Goal: Transaction & Acquisition: Purchase product/service

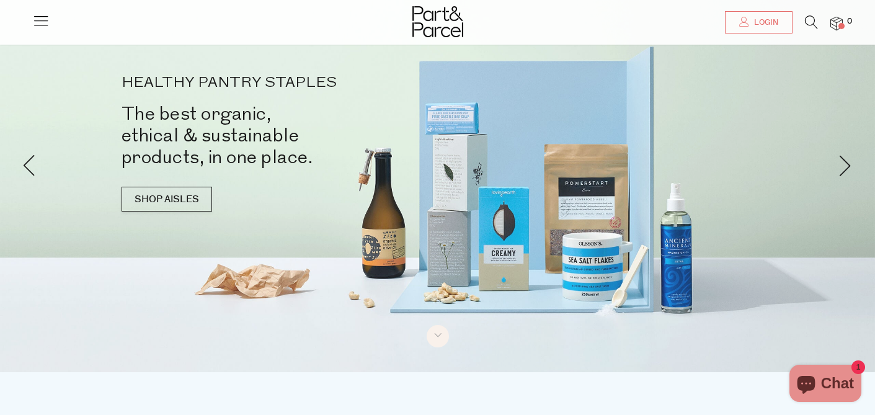
scroll to position [44, 0]
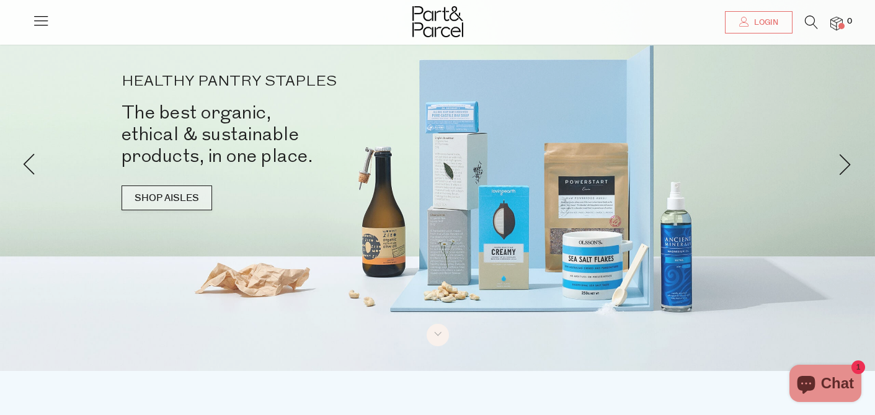
click at [152, 197] on link "SHOP AISLES" at bounding box center [166, 197] width 90 height 25
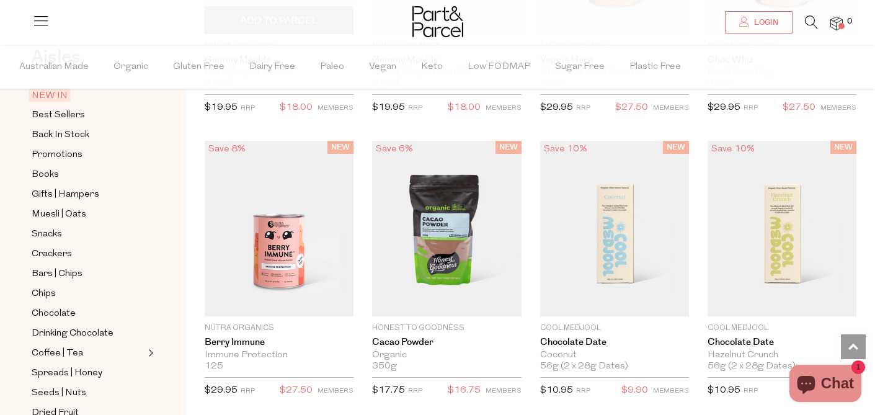
scroll to position [1480, 0]
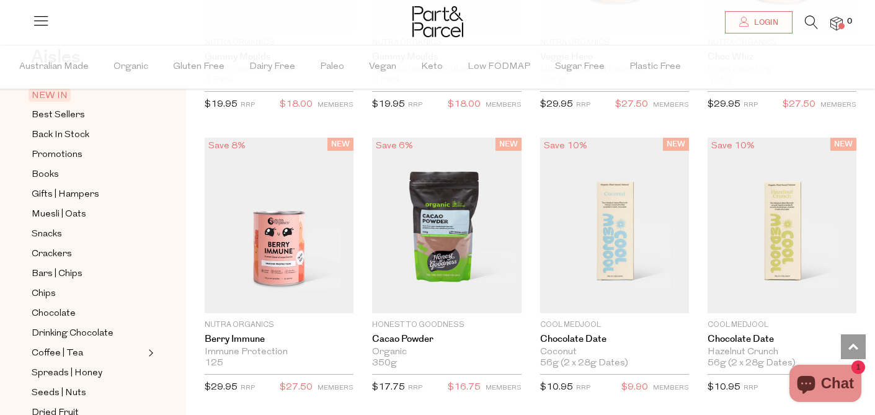
click at [812, 12] on div at bounding box center [437, 18] width 875 height 37
click at [799, 20] on li at bounding box center [804, 24] width 25 height 19
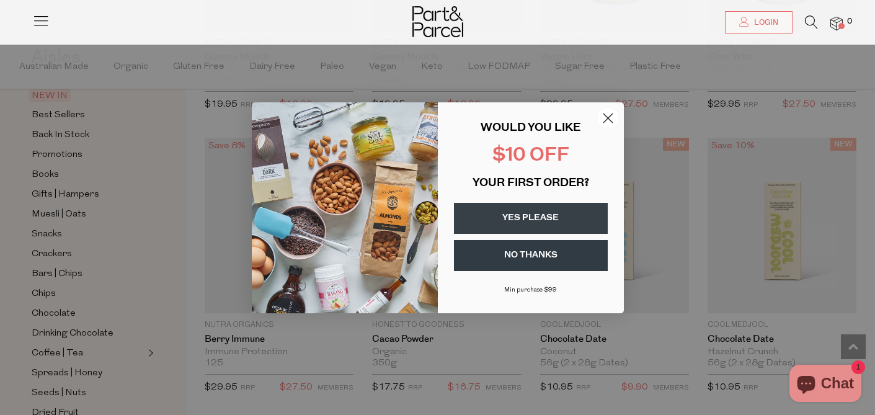
click at [602, 118] on circle "Close dialog" at bounding box center [607, 117] width 20 height 20
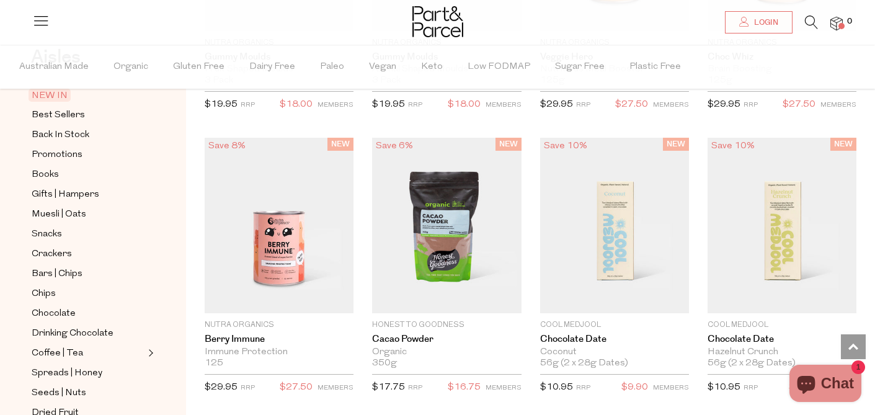
click at [816, 22] on icon at bounding box center [811, 22] width 13 height 14
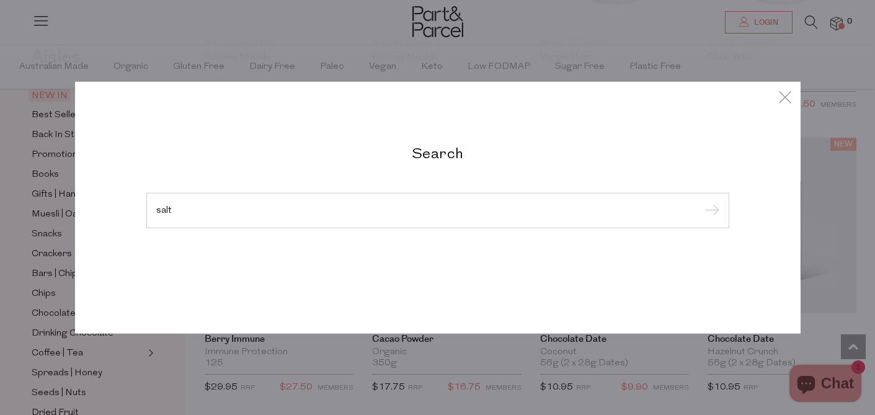
type input "salt"
click at [700, 201] on input "submit" at bounding box center [709, 210] width 19 height 19
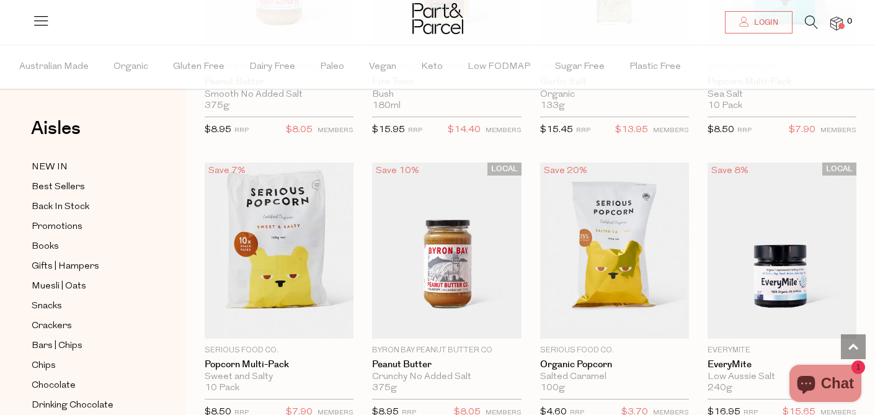
scroll to position [5664, 0]
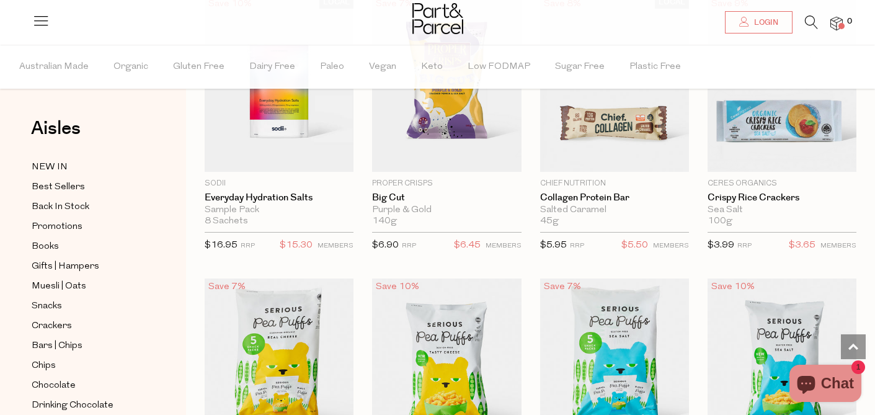
scroll to position [1291, 0]
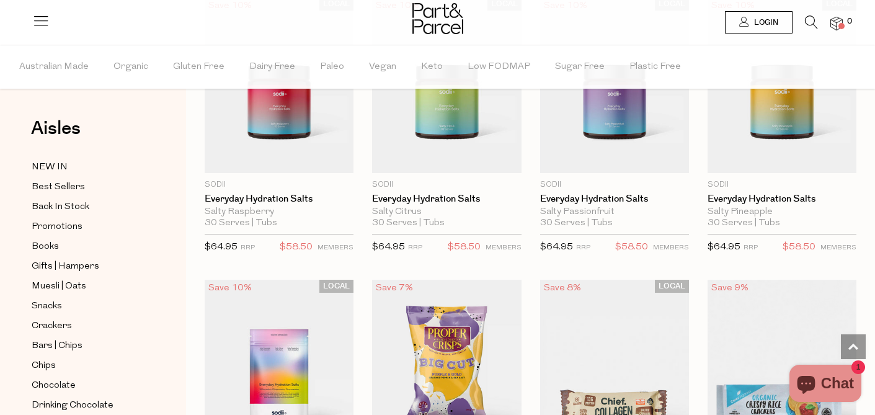
click at [777, 29] on link "Login" at bounding box center [759, 22] width 68 height 22
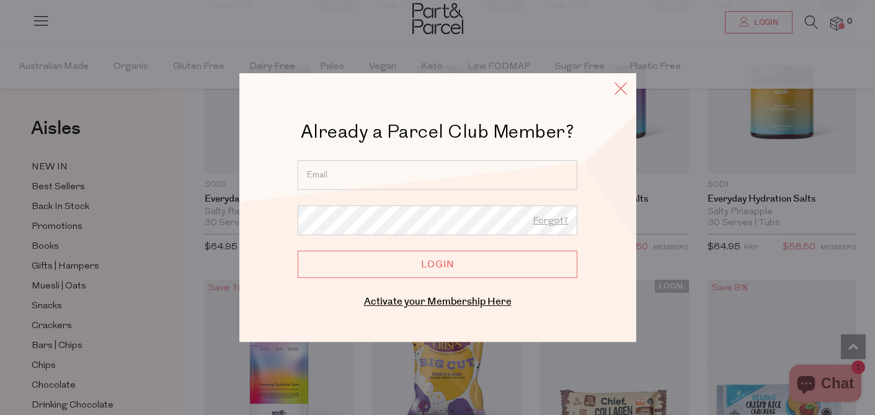
click at [625, 89] on icon at bounding box center [620, 88] width 19 height 18
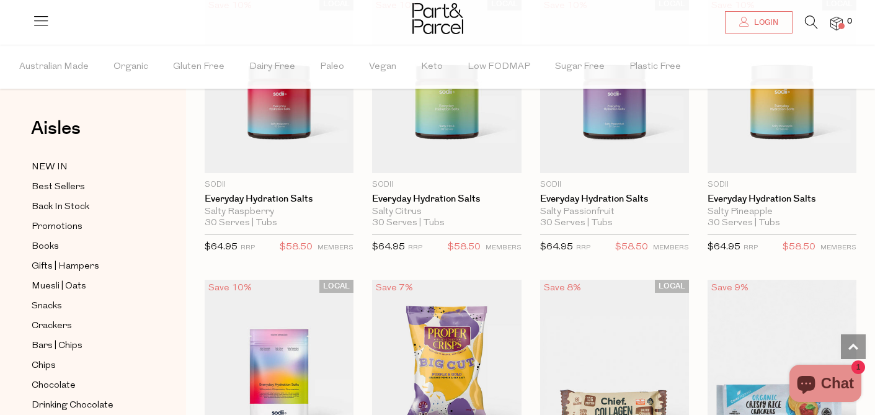
click at [811, 19] on icon at bounding box center [811, 22] width 13 height 14
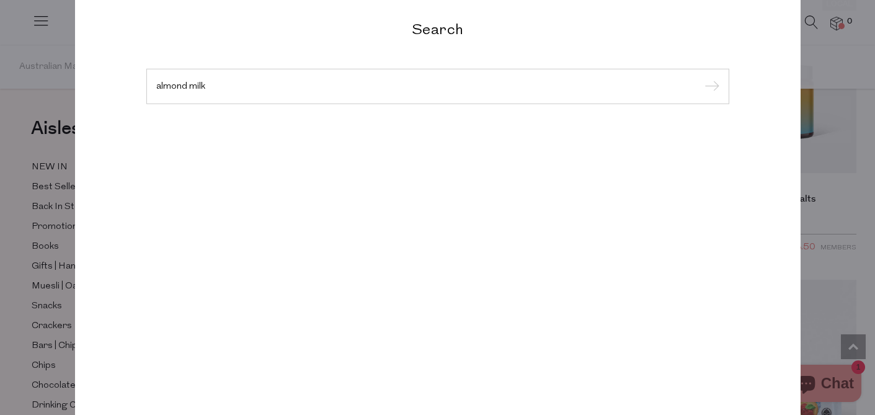
type input "almond milk"
click at [700, 77] on input "submit" at bounding box center [709, 86] width 19 height 19
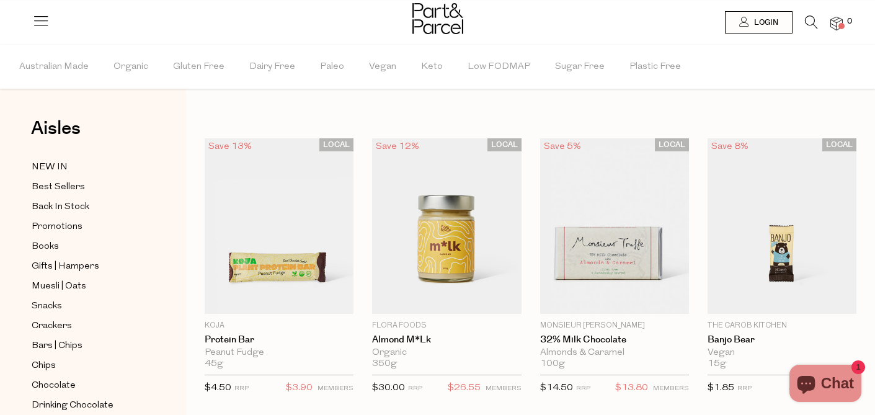
click at [805, 25] on icon at bounding box center [811, 22] width 13 height 14
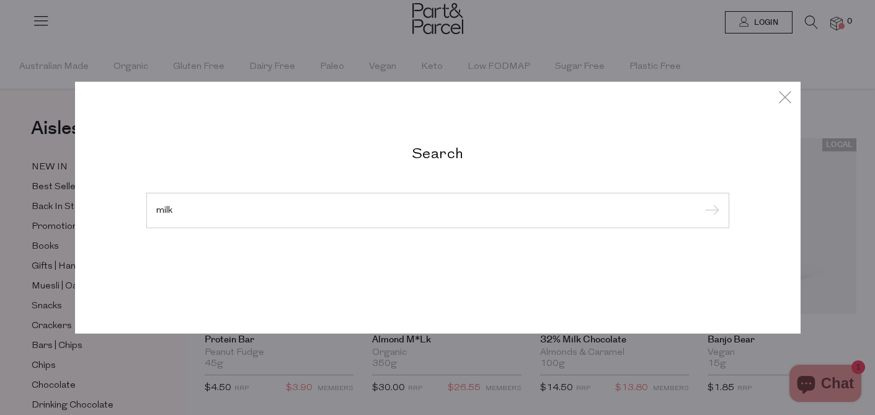
type input "milk"
click at [700, 201] on input "submit" at bounding box center [709, 210] width 19 height 19
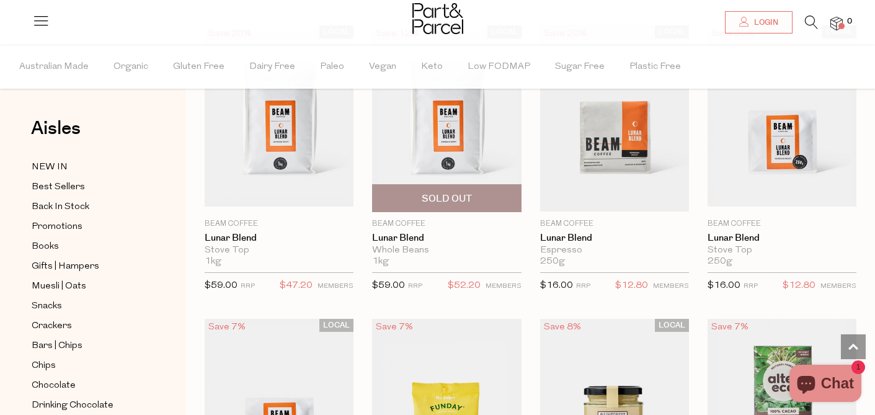
scroll to position [2115, 0]
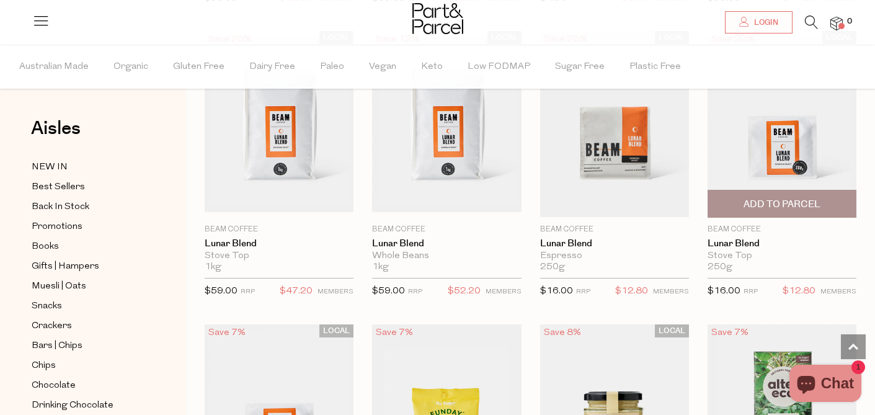
click at [757, 121] on img at bounding box center [781, 125] width 149 height 176
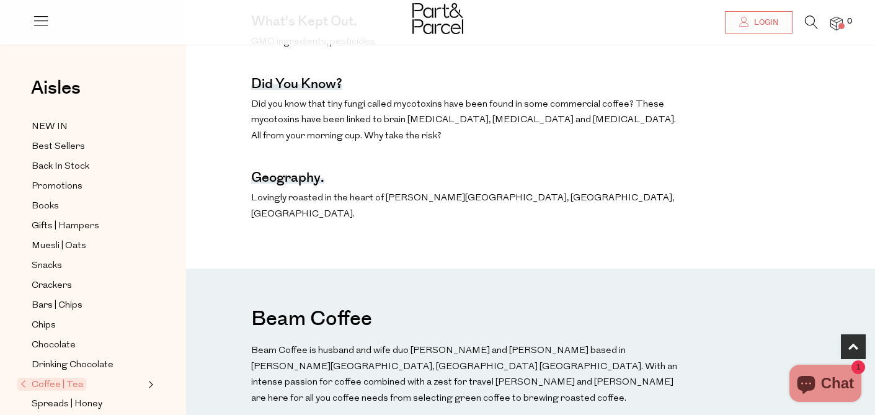
scroll to position [731, 0]
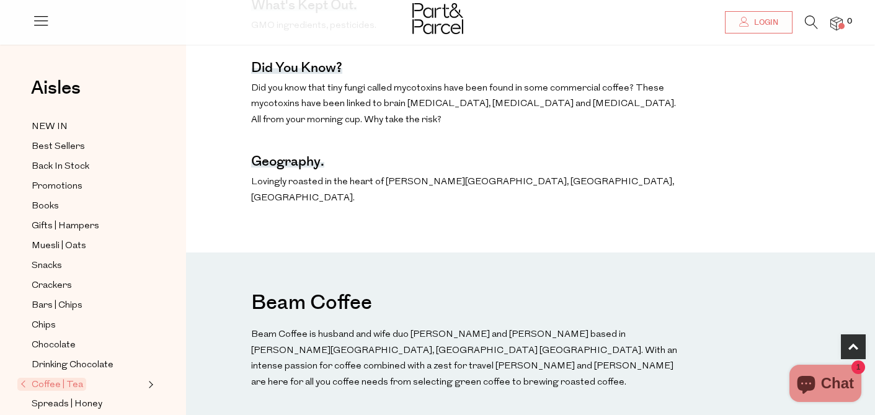
click at [813, 18] on icon at bounding box center [811, 22] width 13 height 14
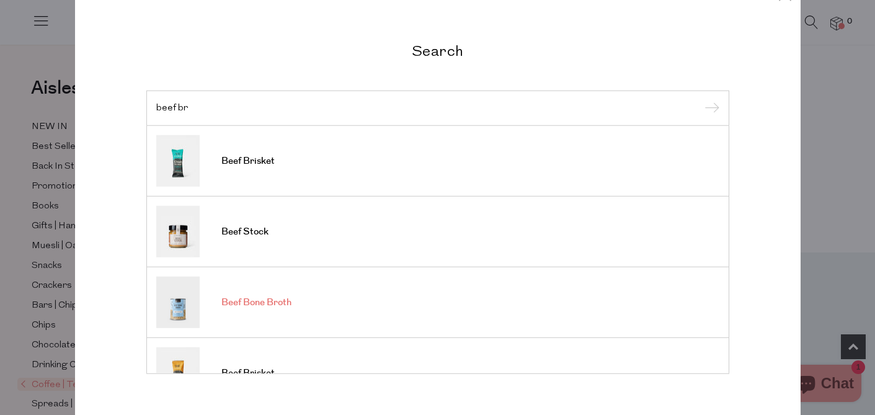
type input "beef br"
click at [254, 294] on link "Beef Bone Broth" at bounding box center [437, 301] width 563 height 51
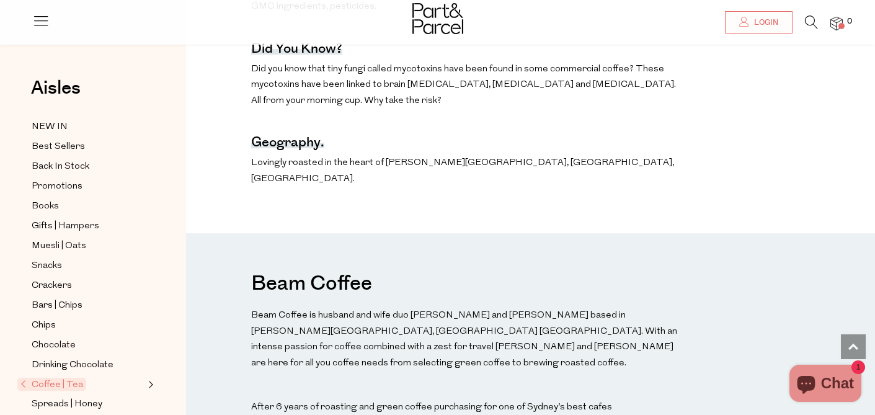
scroll to position [731, 0]
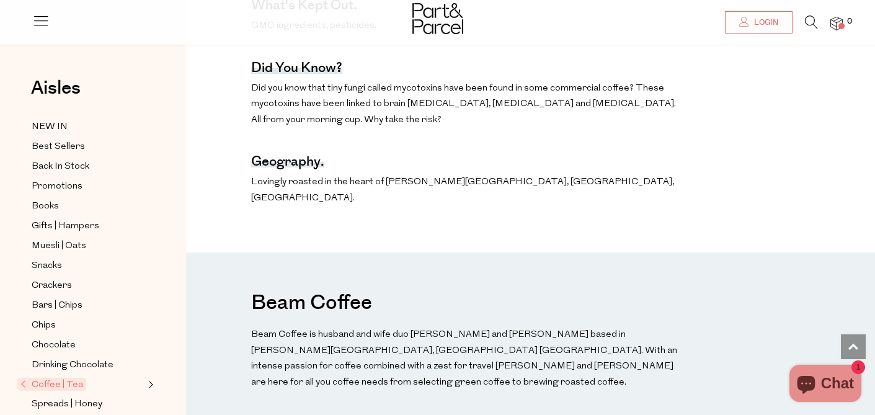
click at [811, 22] on icon at bounding box center [811, 22] width 13 height 14
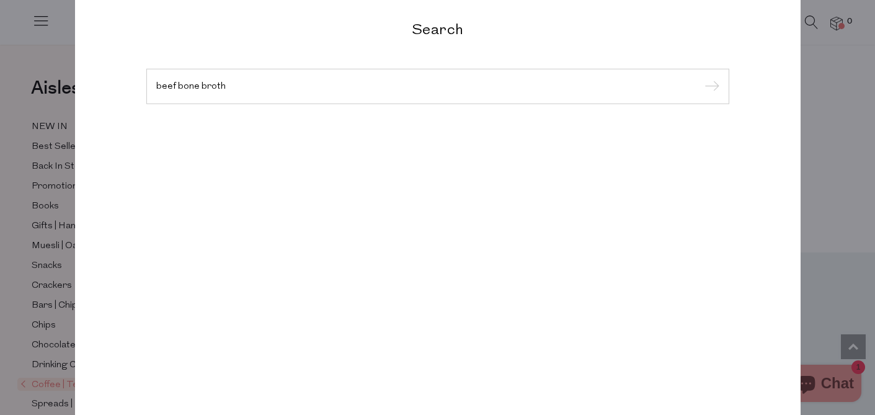
type input "beef bone broth"
click at [700, 77] on input "submit" at bounding box center [709, 86] width 19 height 19
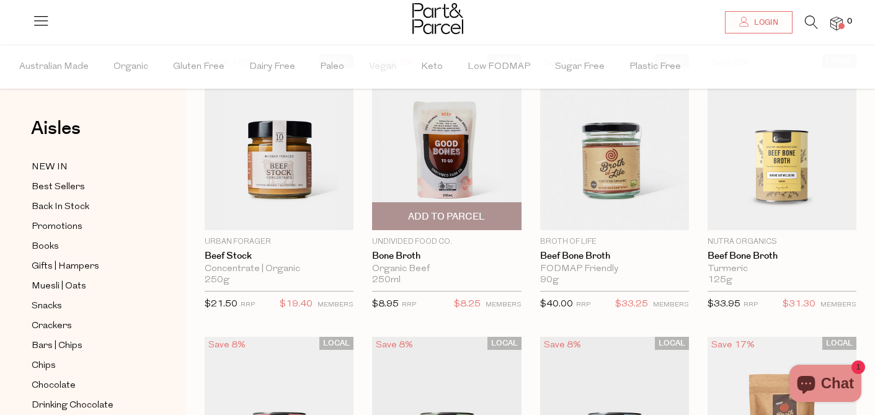
scroll to position [86, 0]
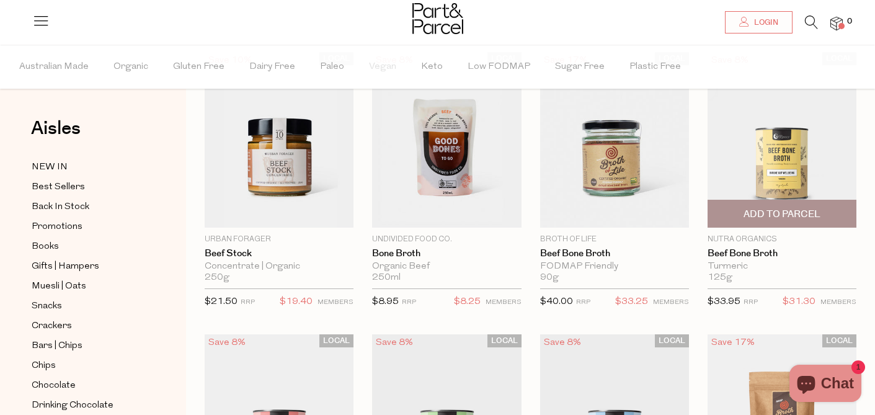
click at [768, 153] on img at bounding box center [781, 140] width 149 height 176
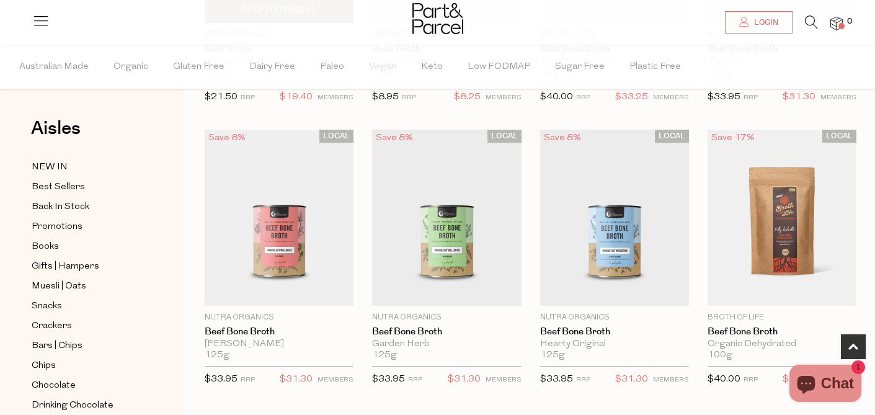
scroll to position [293, 0]
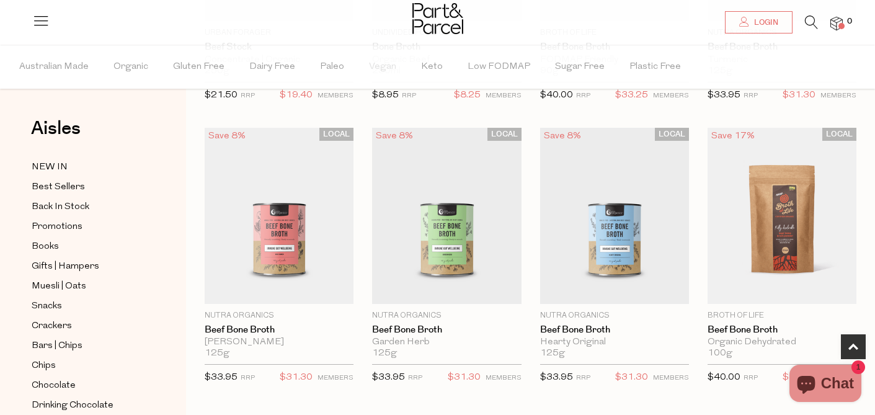
click at [803, 29] on li at bounding box center [804, 24] width 25 height 19
click at [811, 24] on icon at bounding box center [811, 22] width 13 height 14
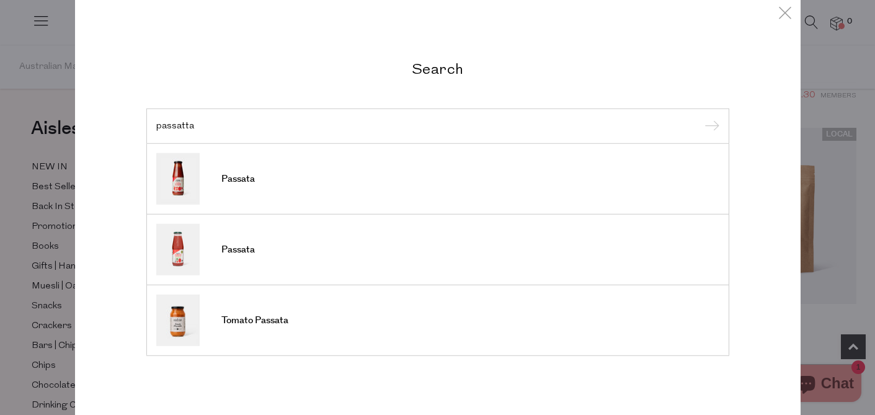
type input "passatta"
click at [700, 117] on input "submit" at bounding box center [709, 126] width 19 height 19
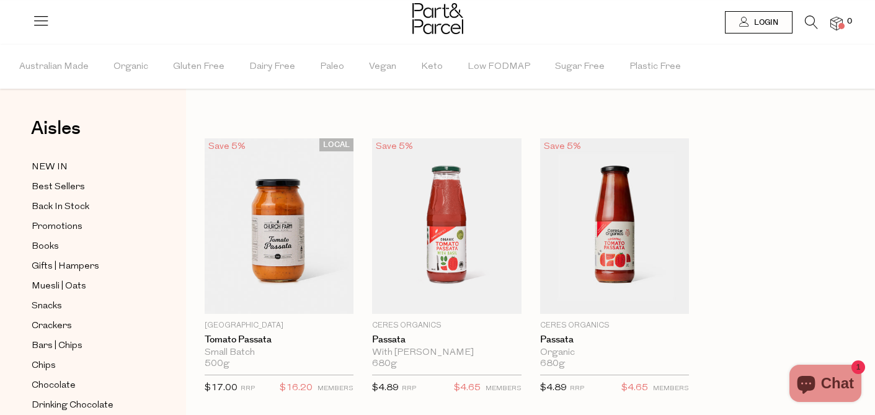
click at [805, 21] on icon at bounding box center [811, 22] width 13 height 14
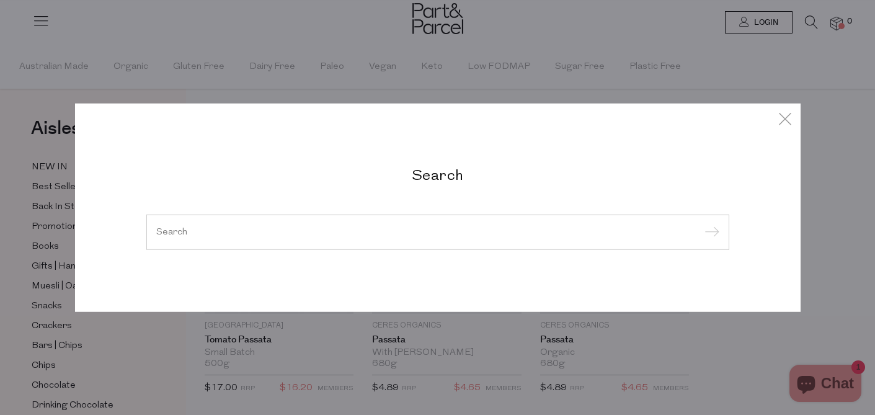
click at [246, 226] on div at bounding box center [437, 232] width 583 height 36
click at [245, 238] on div at bounding box center [437, 232] width 583 height 36
click at [218, 237] on div at bounding box center [437, 232] width 583 height 36
click at [178, 225] on div at bounding box center [437, 232] width 583 height 36
click at [175, 234] on input "search" at bounding box center [437, 231] width 563 height 9
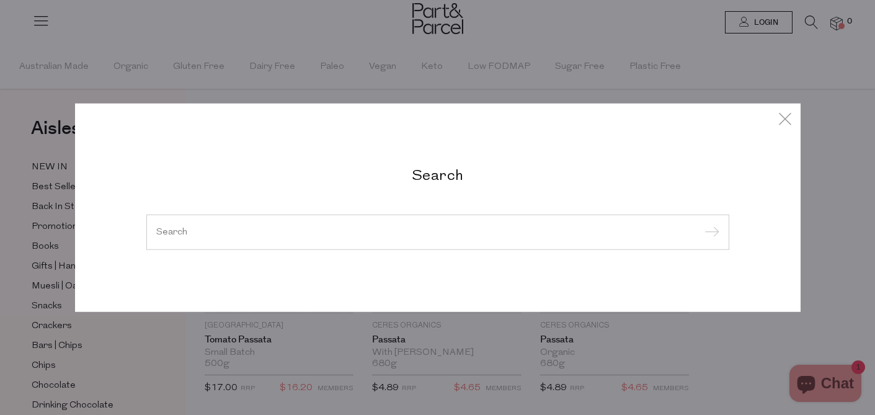
click at [175, 234] on input "search" at bounding box center [437, 231] width 563 height 9
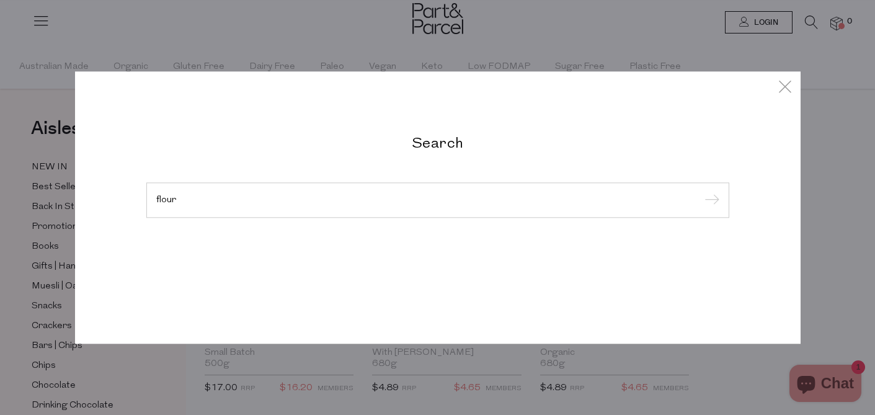
click at [700, 192] on input "submit" at bounding box center [709, 201] width 19 height 19
type input "flour]"
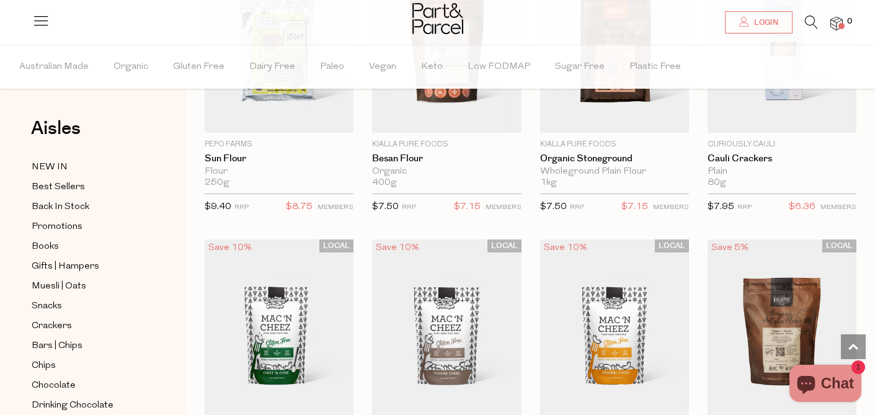
scroll to position [2449, 0]
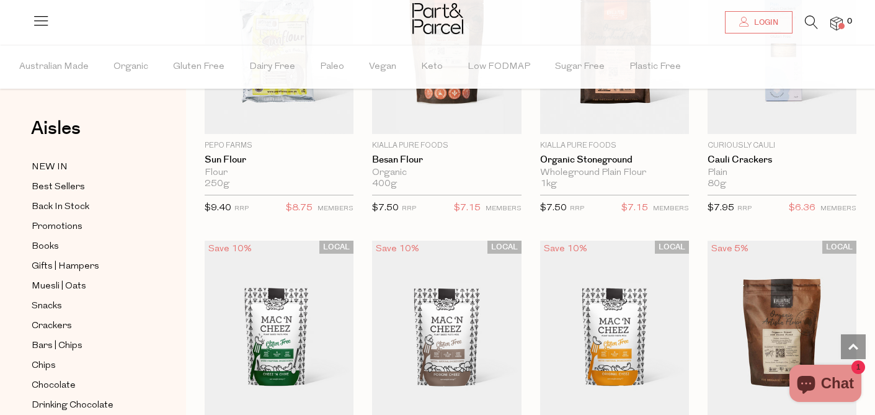
click at [809, 20] on icon at bounding box center [811, 22] width 13 height 14
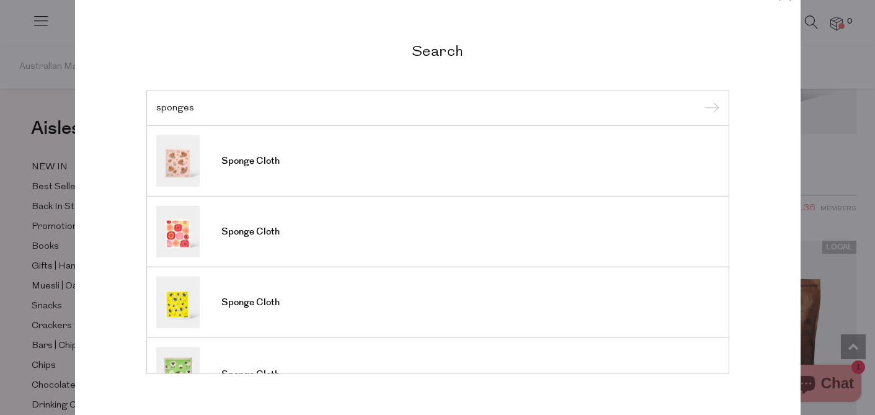
type input "sponges"
click at [700, 99] on input "submit" at bounding box center [709, 108] width 19 height 19
